Goal: Task Accomplishment & Management: Complete application form

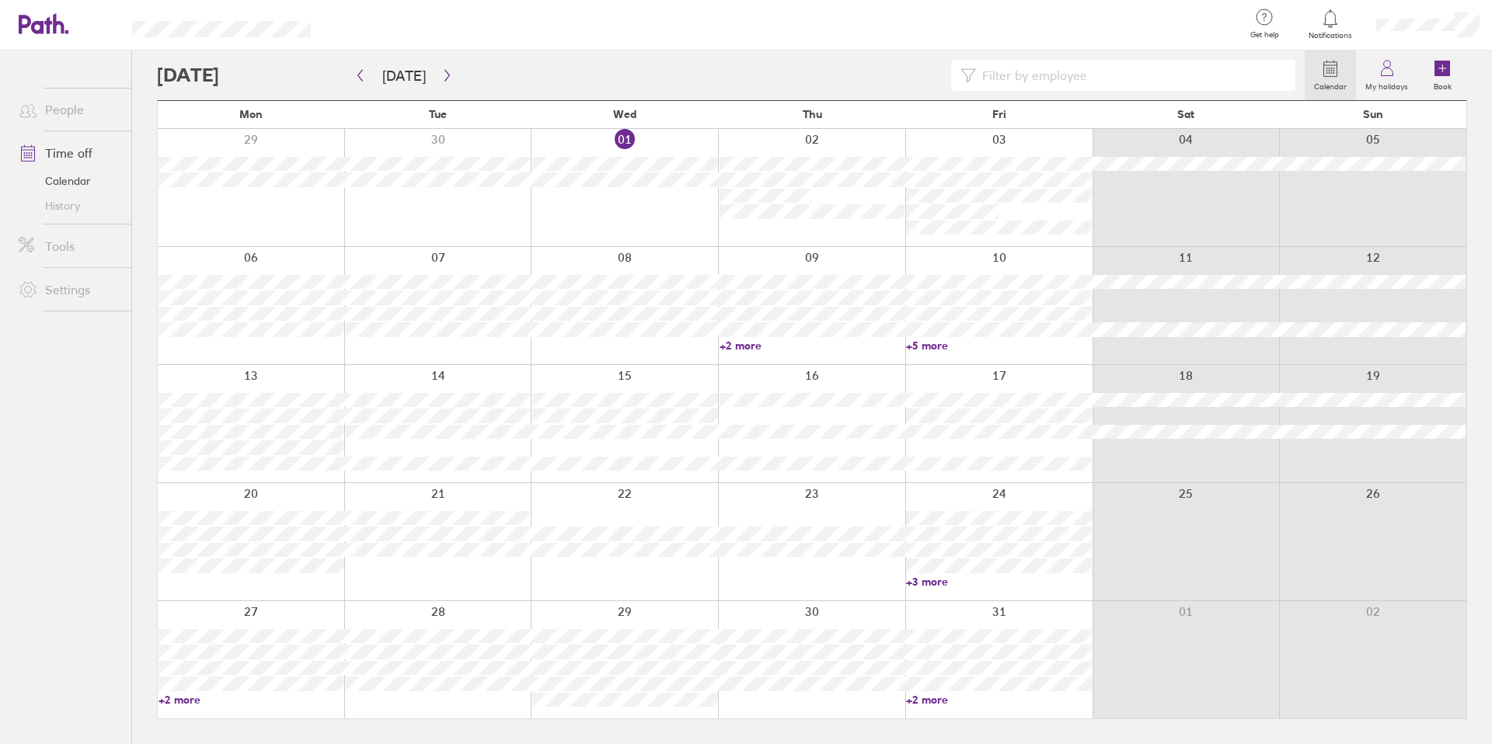
click at [59, 154] on link "Time off" at bounding box center [68, 153] width 125 height 31
click at [63, 155] on link "Time off" at bounding box center [68, 153] width 125 height 31
click at [64, 180] on link "Calendar" at bounding box center [68, 181] width 125 height 25
click at [66, 156] on link "Time off" at bounding box center [68, 153] width 125 height 31
click at [931, 88] on label "My holidays" at bounding box center [1386, 85] width 61 height 14
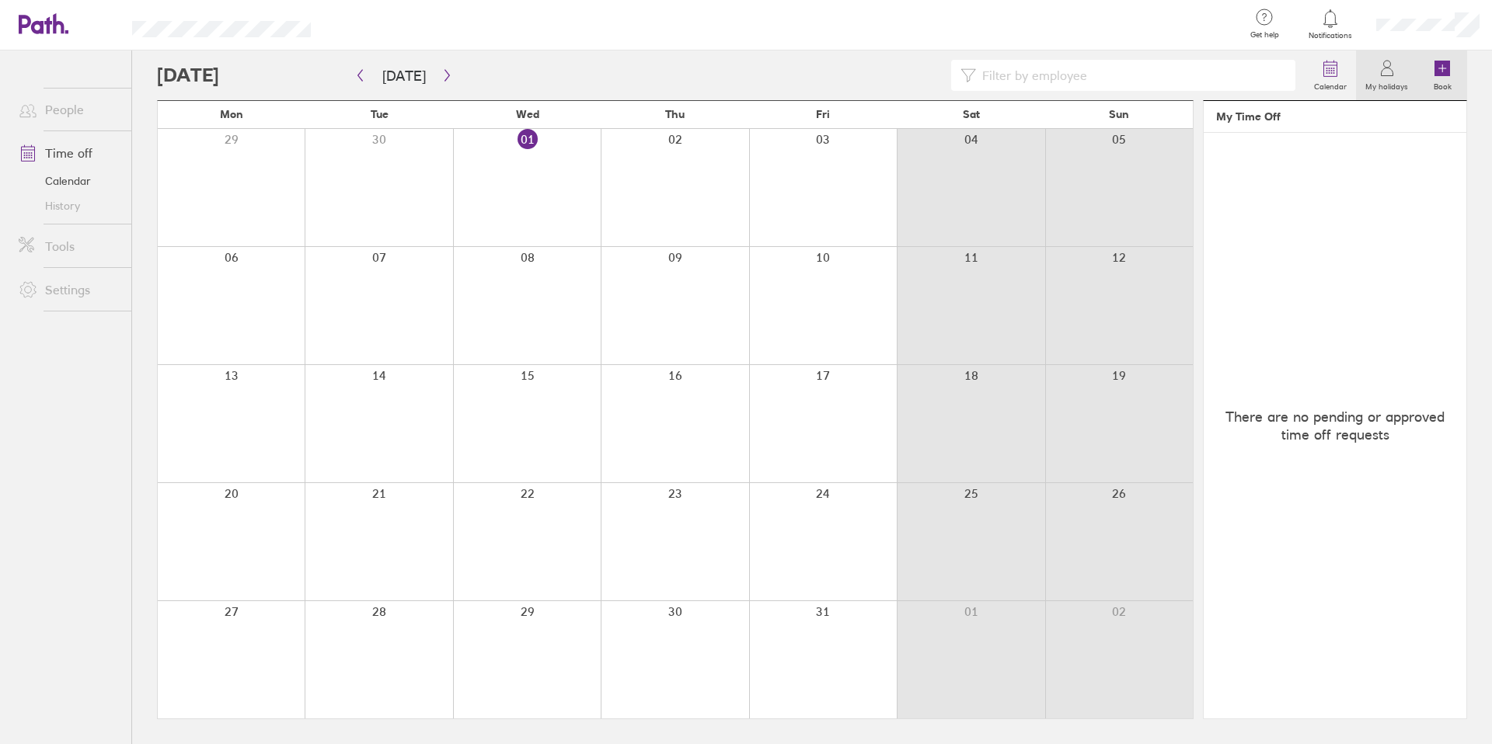
click at [931, 81] on label "Book" at bounding box center [1442, 85] width 37 height 14
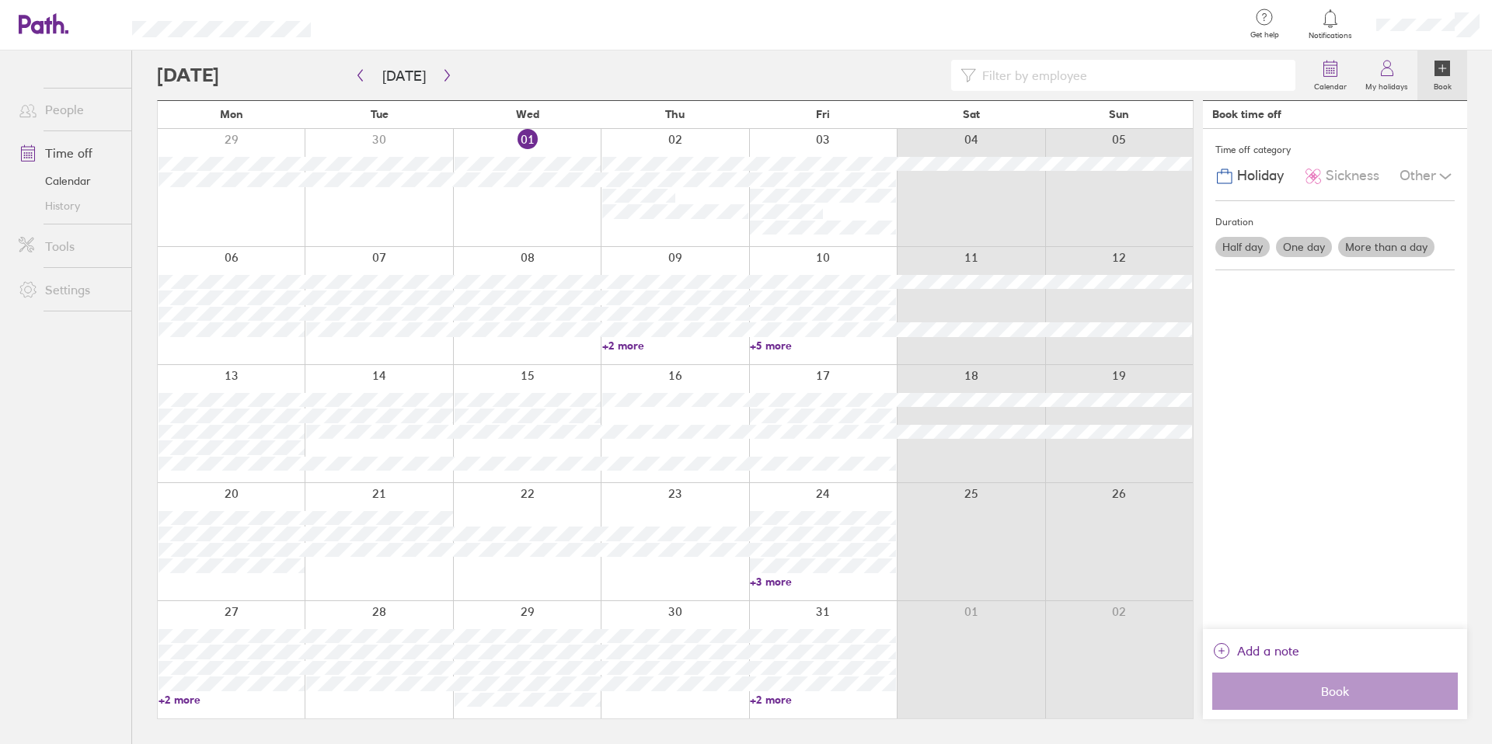
click at [931, 179] on div "Other" at bounding box center [1426, 177] width 55 height 30
click at [931, 178] on div "Other" at bounding box center [1426, 177] width 55 height 30
click at [931, 179] on span "Sickness" at bounding box center [1352, 176] width 54 height 16
click at [931, 178] on span "Holiday" at bounding box center [1260, 176] width 47 height 16
click at [931, 306] on div "Time off category Holiday Sickness Other Duration Half day One day More than a …" at bounding box center [1335, 379] width 264 height 500
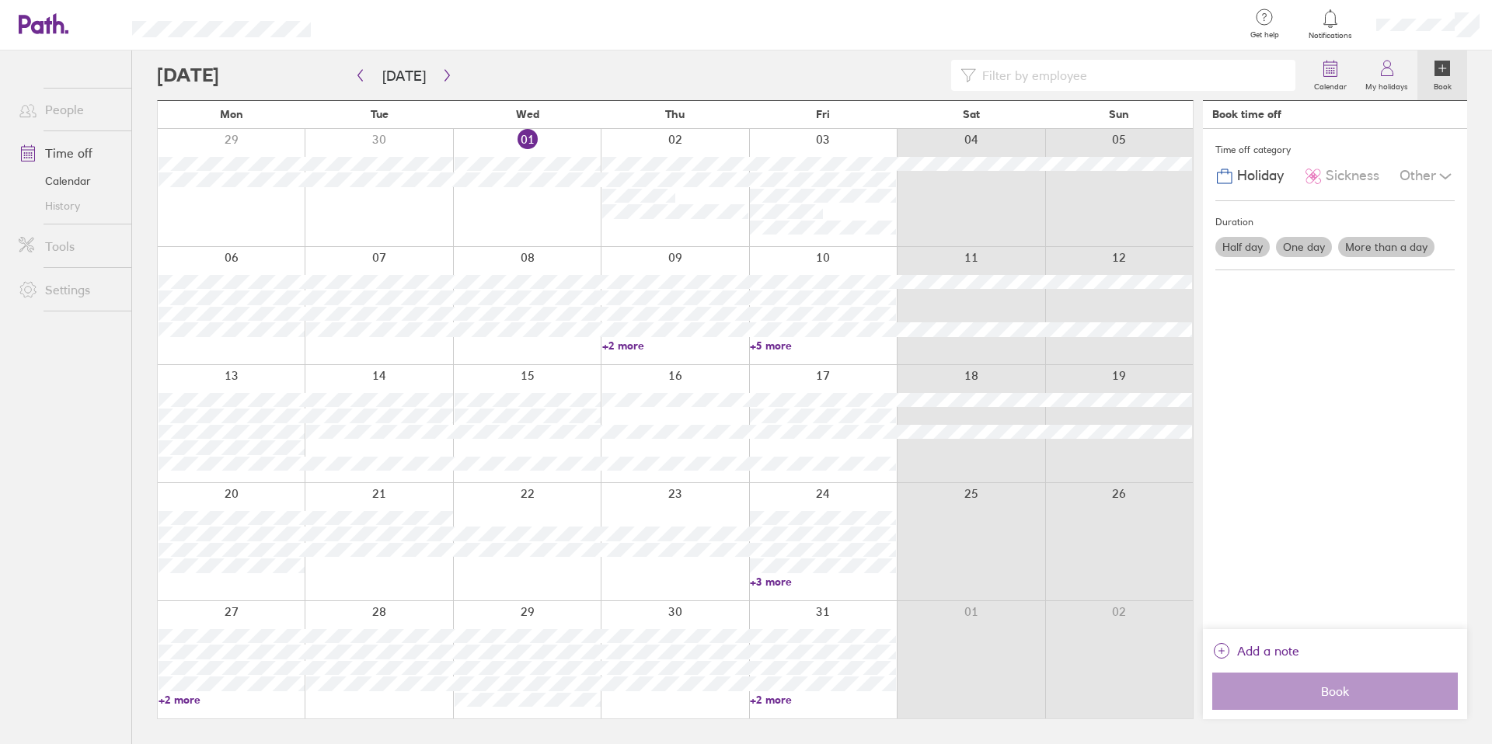
click at [931, 366] on div "Time off category Holiday Sickness Other Duration Half day One day More than a …" at bounding box center [1335, 379] width 264 height 500
click at [931, 222] on div "Duration" at bounding box center [1334, 222] width 239 height 23
click at [931, 220] on div "Duration" at bounding box center [1334, 222] width 239 height 23
click at [931, 242] on label "One day" at bounding box center [1304, 247] width 56 height 20
click at [0, 0] on input "One day" at bounding box center [0, 0] width 0 height 0
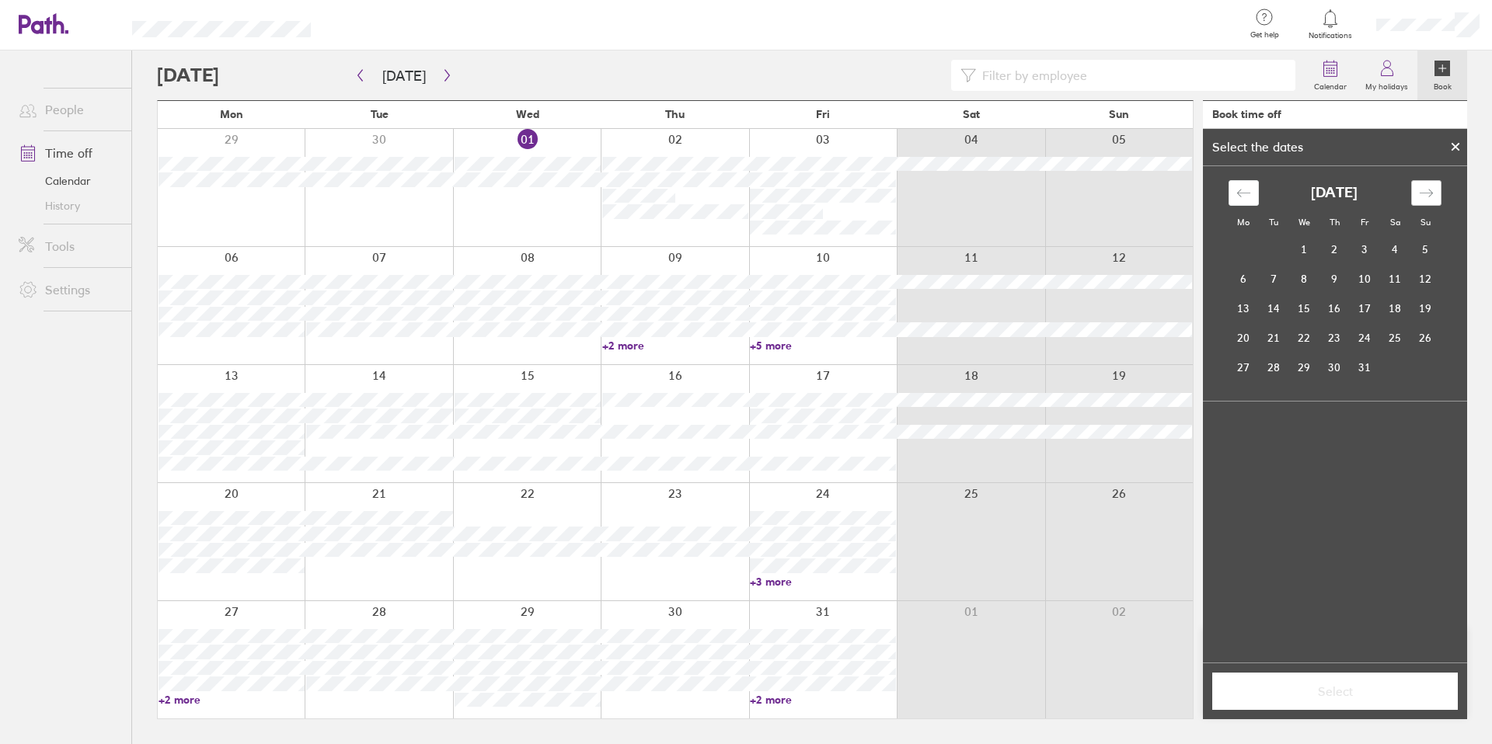
click at [931, 193] on icon "Move forward to switch to the next month." at bounding box center [1425, 193] width 13 height 8
click at [931, 341] on td "21" at bounding box center [1364, 338] width 30 height 30
click at [931, 449] on div "[DATE]" at bounding box center [1335, 442] width 244 height 16
click at [931, 528] on span "Select" at bounding box center [1335, 691] width 224 height 14
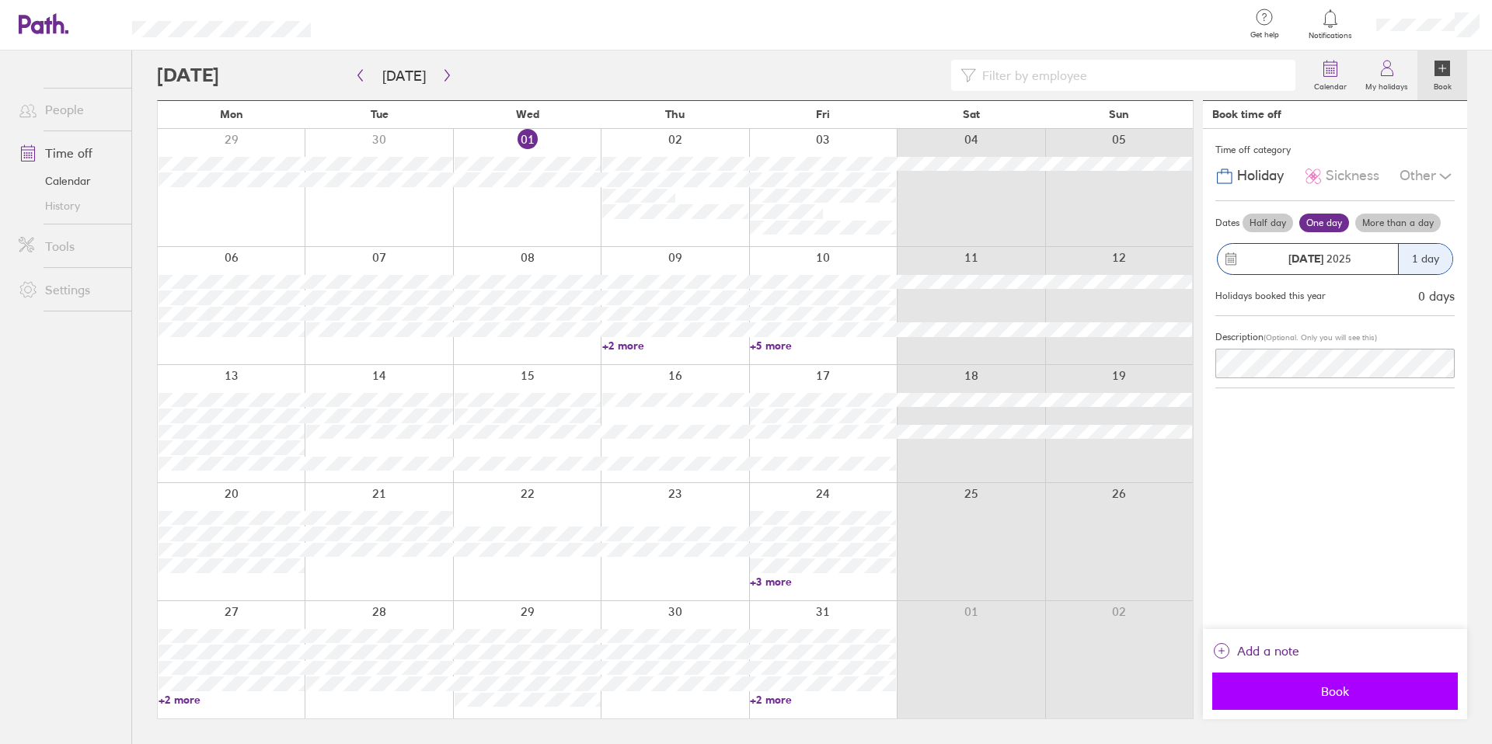
click at [931, 528] on span "Book" at bounding box center [1335, 691] width 224 height 14
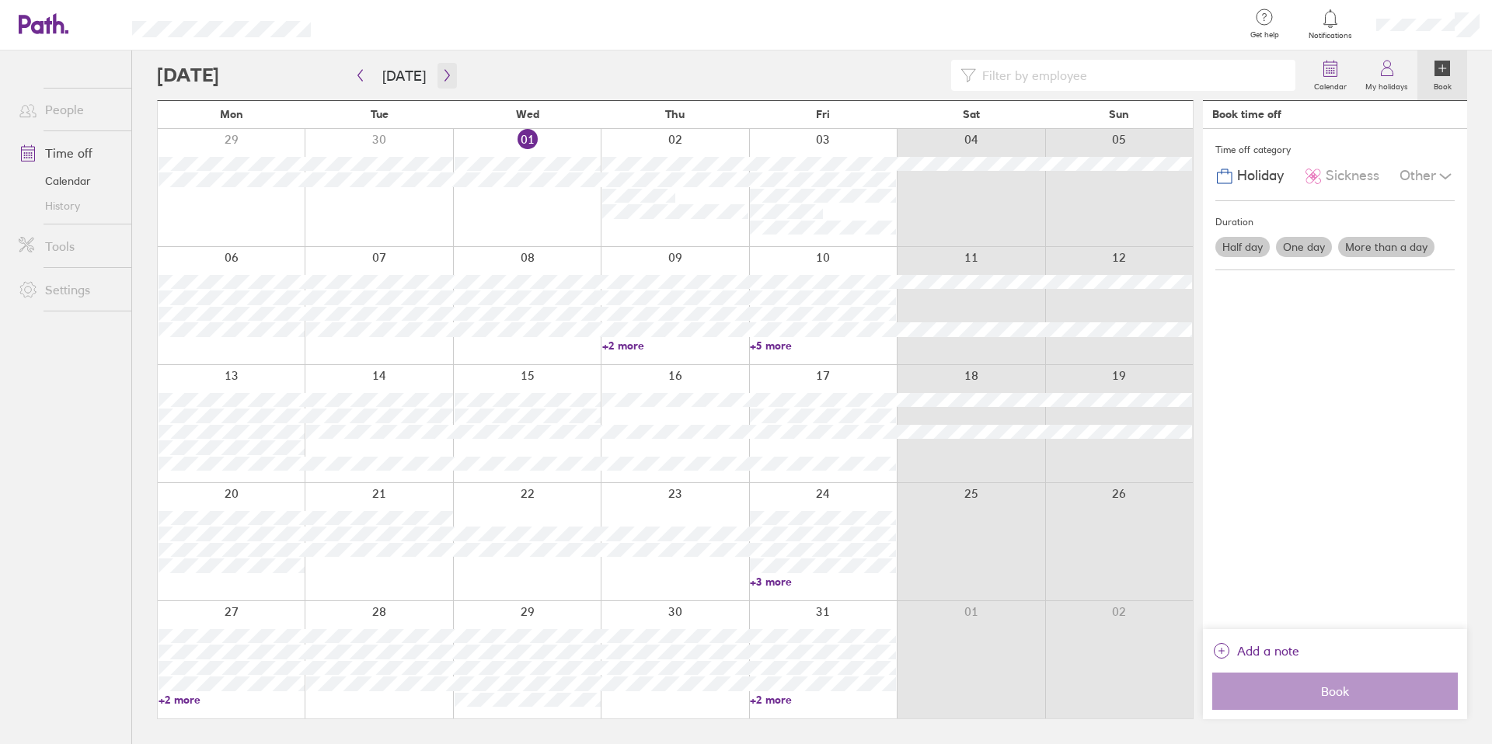
click at [441, 76] on icon "button" at bounding box center [447, 75] width 12 height 12
